Goal: Task Accomplishment & Management: Use online tool/utility

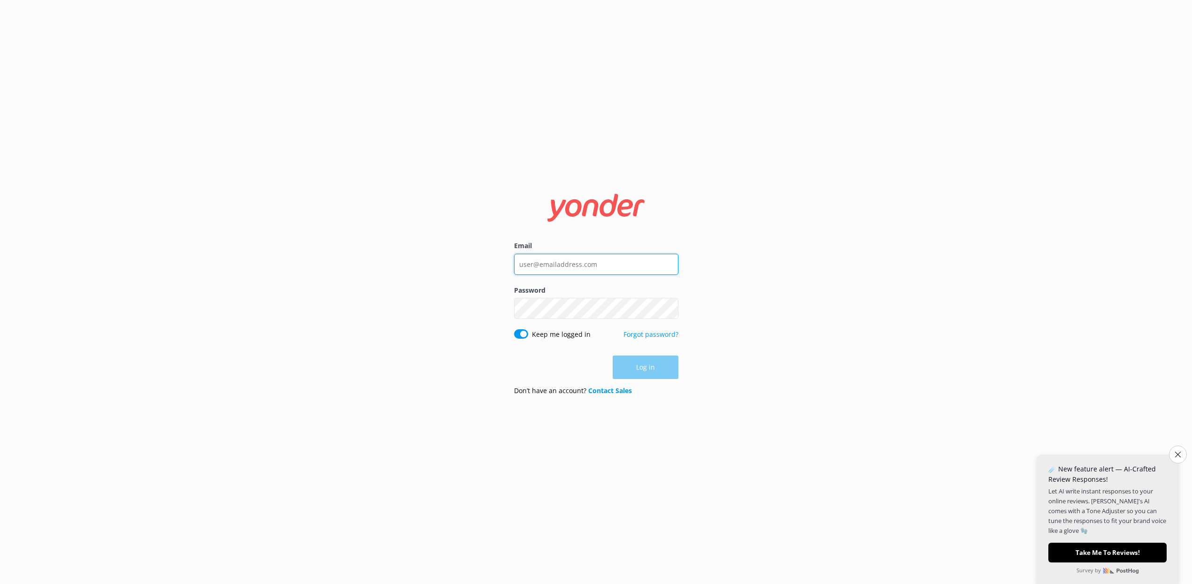
click at [521, 263] on input "Email" at bounding box center [596, 264] width 164 height 21
paste input "[EMAIL_ADDRESS][DOMAIN_NAME]"
type input "[EMAIL_ADDRESS][DOMAIN_NAME]"
click at [838, 291] on div "Email [EMAIL_ADDRESS][DOMAIN_NAME] Password Show password Keep me logged in For…" at bounding box center [596, 292] width 1192 height 584
click at [655, 365] on button "Log in" at bounding box center [646, 367] width 66 height 23
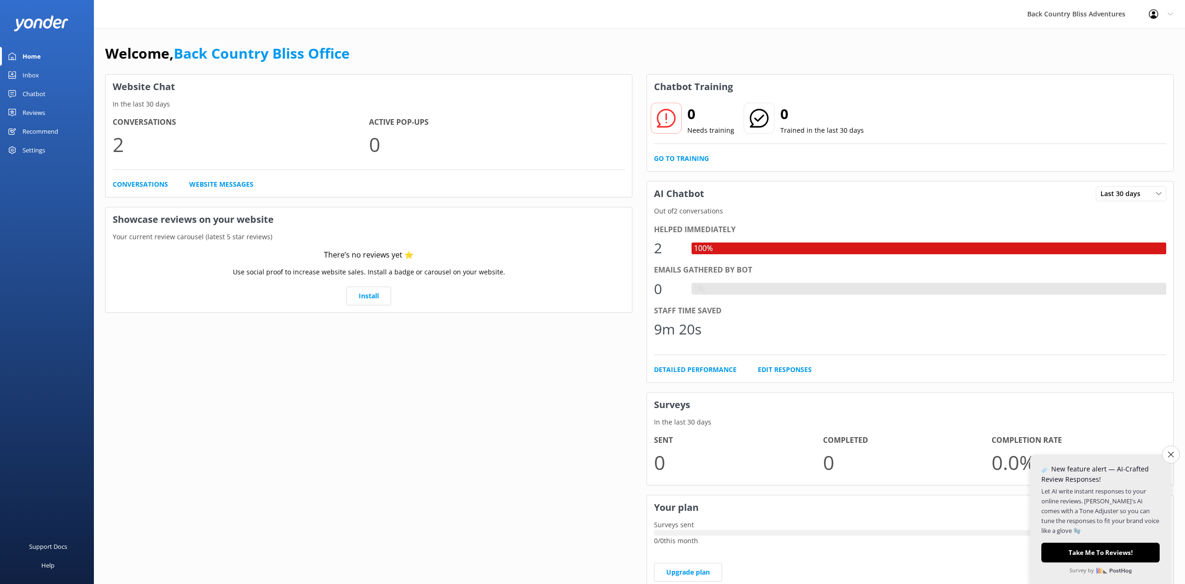
click at [529, 377] on div "Website Chat In the last 30 days Conversations 2 Active Pop-ups 0 Conversations…" at bounding box center [368, 336] width 527 height 525
click at [39, 92] on div "Chatbot" at bounding box center [34, 93] width 23 height 19
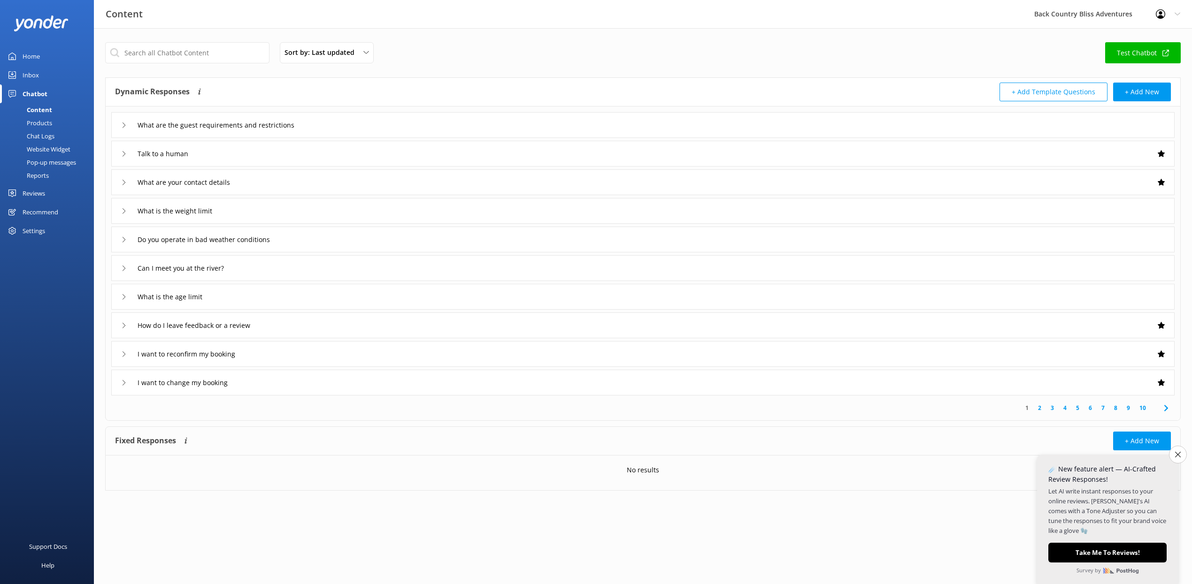
click at [1127, 54] on link "Test Chatbot" at bounding box center [1143, 52] width 76 height 21
